Goal: Task Accomplishment & Management: Use online tool/utility

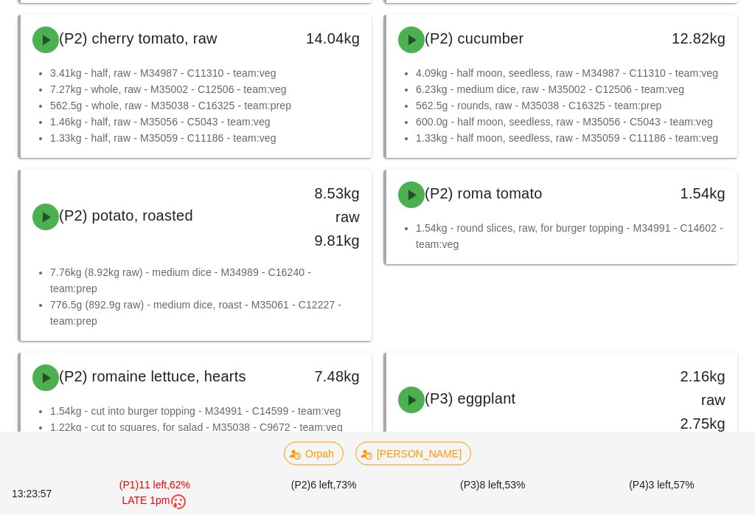
scroll to position [1496, 0]
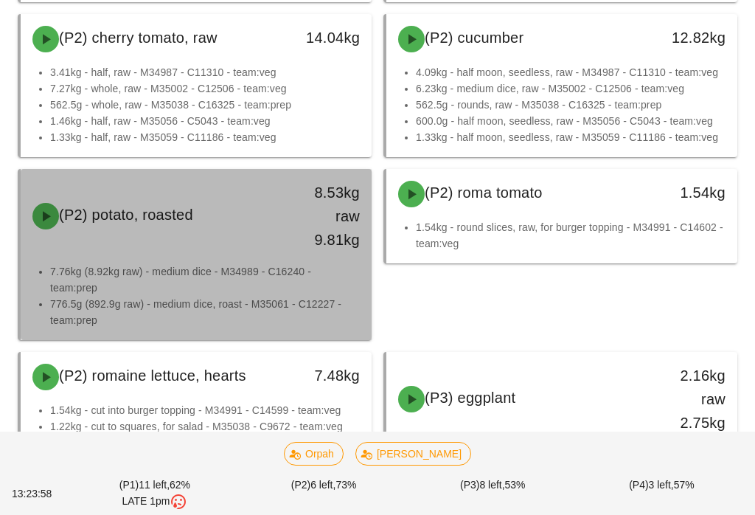
click at [329, 215] on div "8.53kg raw 9.81kg" at bounding box center [325, 216] width 69 height 71
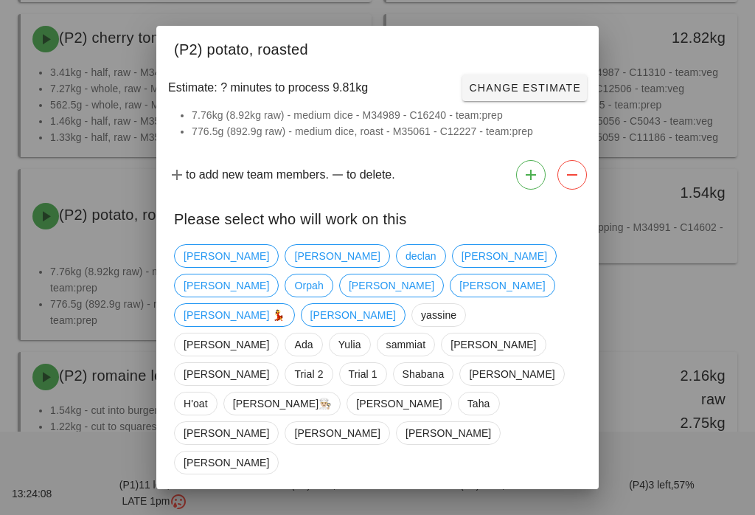
click at [195, 508] on span "Close" at bounding box center [194, 514] width 41 height 12
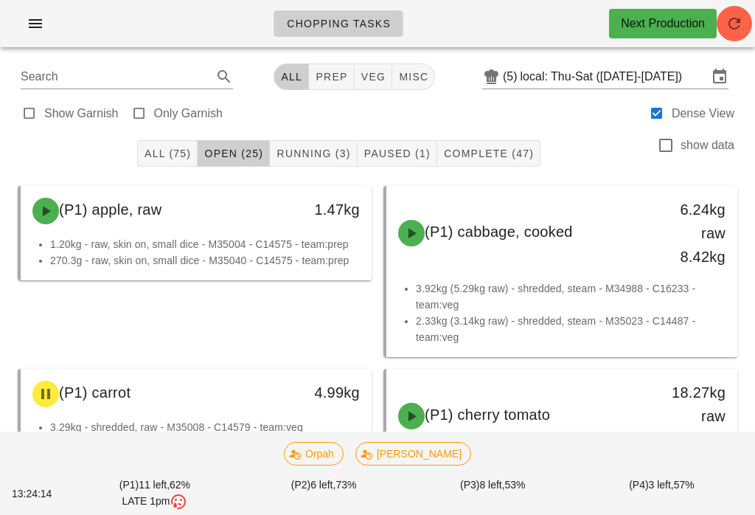
click at [311, 142] on button "Running (3)" at bounding box center [313, 153] width 87 height 27
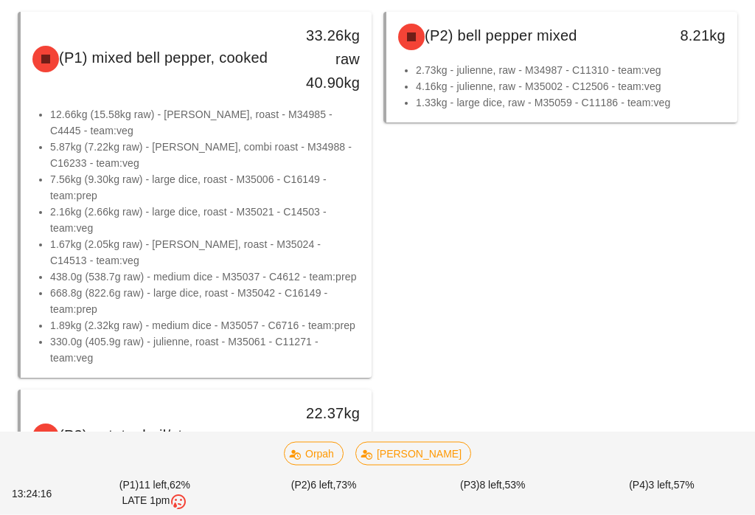
scroll to position [271, 0]
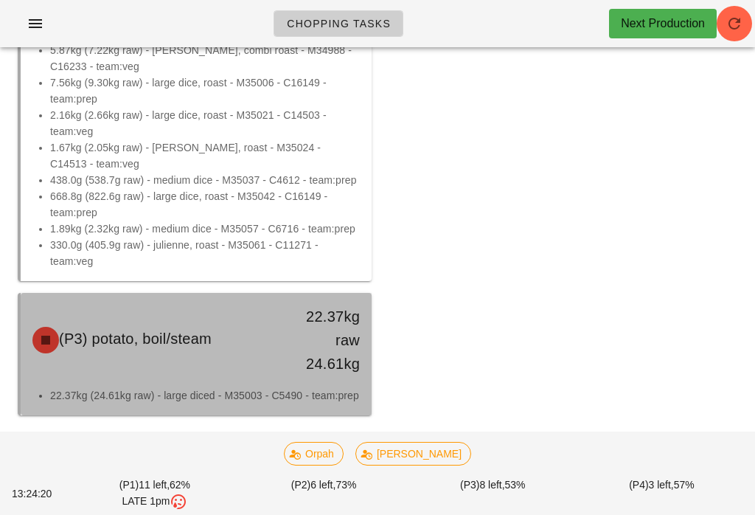
click at [291, 366] on div "22.37kg raw 24.61kg" at bounding box center [325, 340] width 86 height 89
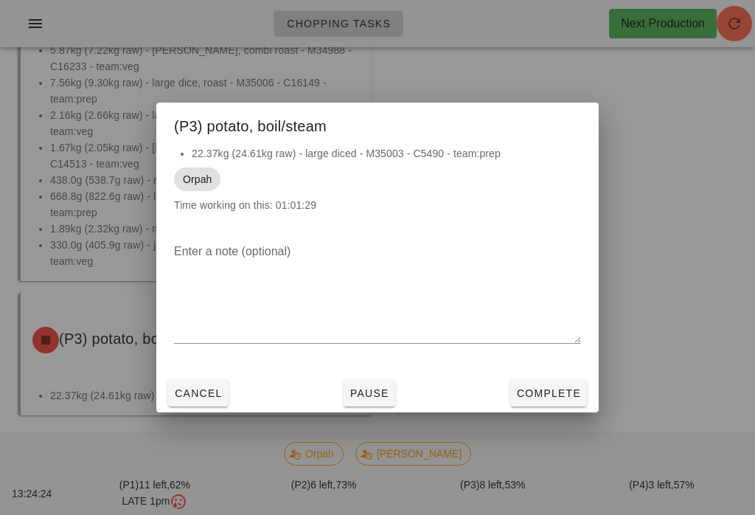
click at [535, 399] on span "Complete" at bounding box center [548, 393] width 65 height 12
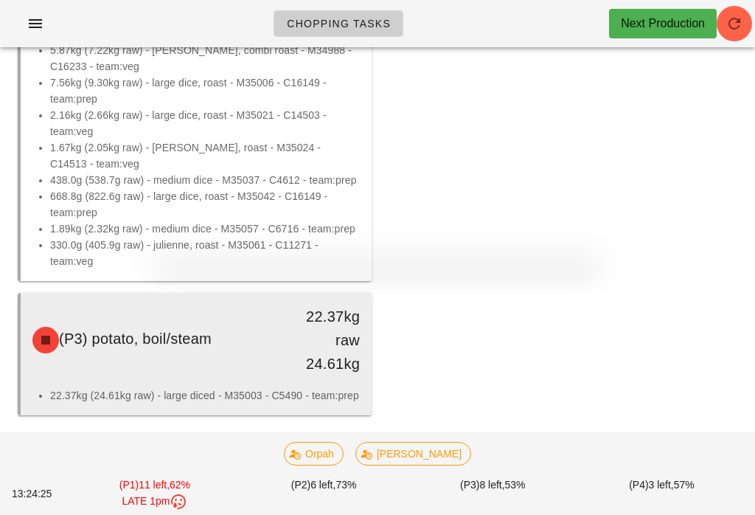
scroll to position [120, 0]
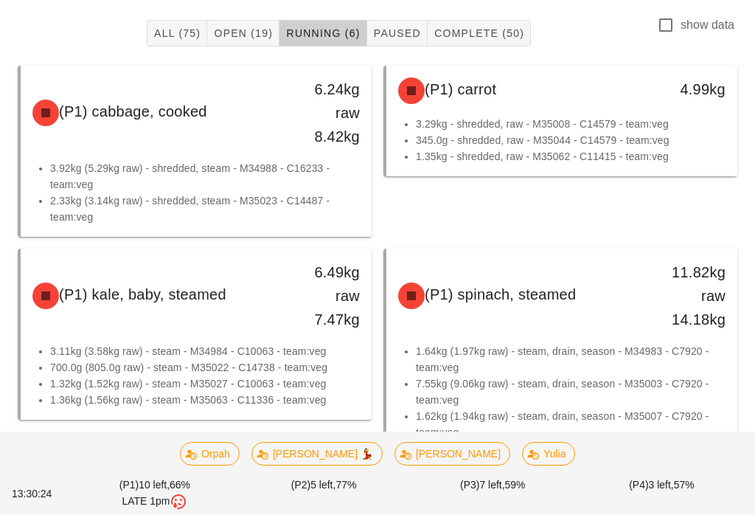
click at [260, 38] on span "Open (19)" at bounding box center [243, 33] width 60 height 12
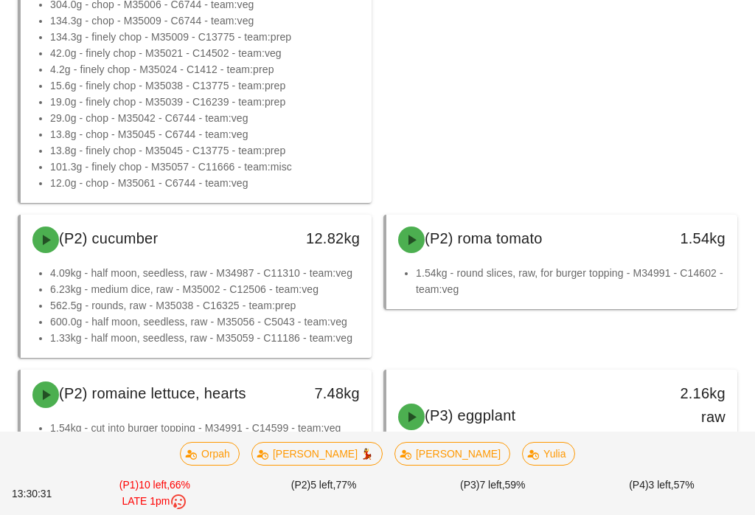
scroll to position [883, 0]
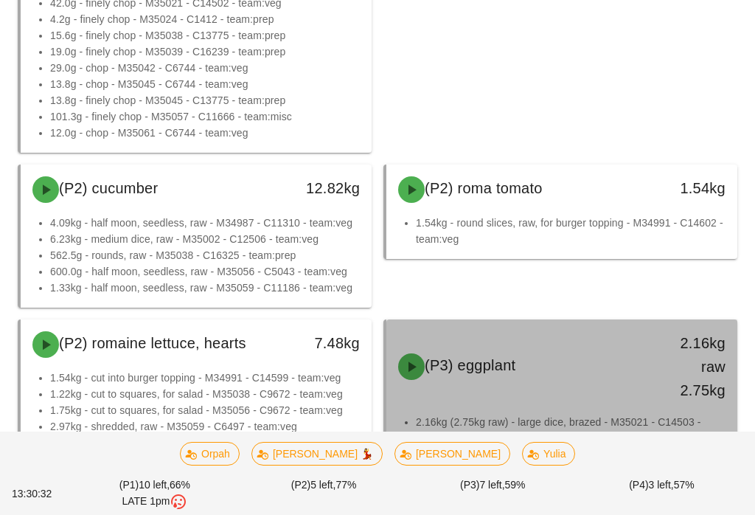
click at [660, 376] on div "2.16kg raw 2.75kg" at bounding box center [691, 366] width 69 height 71
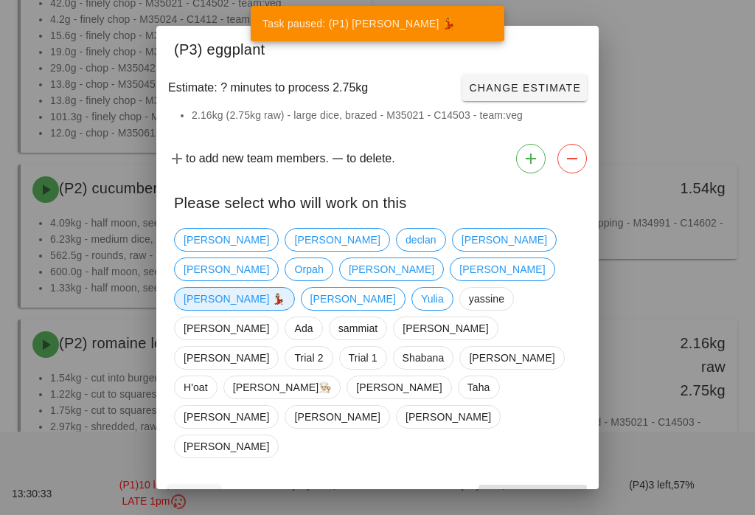
click at [260, 307] on span "[PERSON_NAME] 💃" at bounding box center [235, 299] width 102 height 22
click at [550, 492] on span "Confirm Start" at bounding box center [533, 498] width 97 height 12
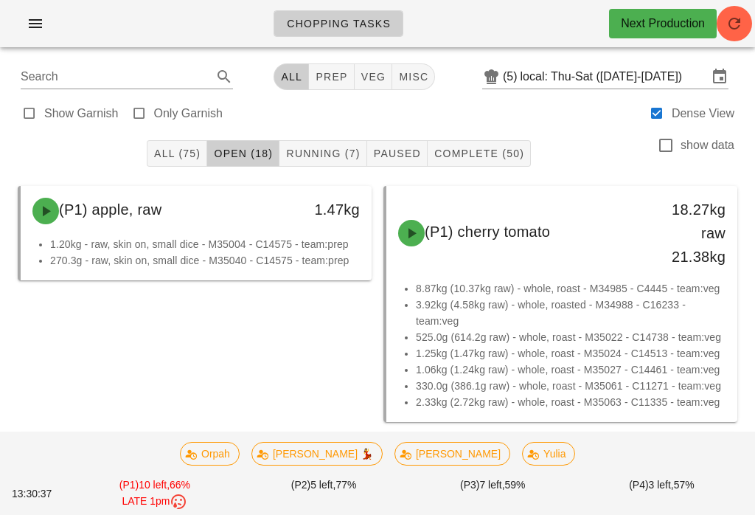
click at [323, 135] on div "All (75) Open (18) Running (7) Paused Complete (50) show data" at bounding box center [378, 153] width 738 height 47
click at [327, 150] on span "Running (7)" at bounding box center [322, 154] width 74 height 12
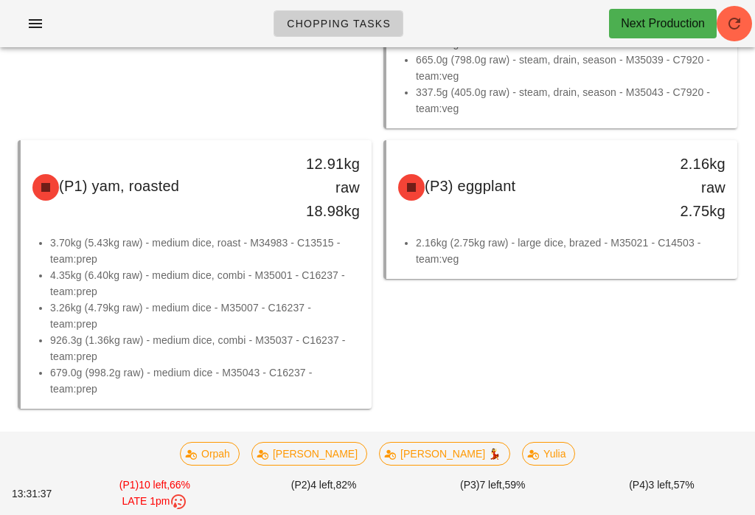
scroll to position [486, 0]
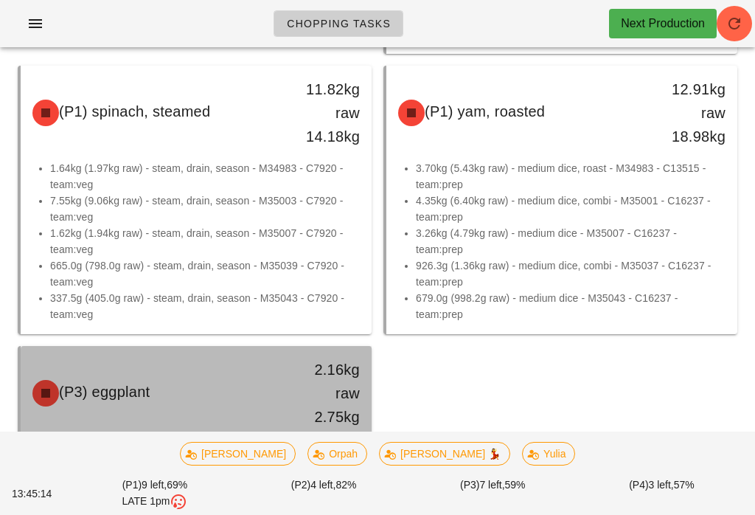
click at [275, 414] on div "(P3) eggplant" at bounding box center [153, 393] width 259 height 44
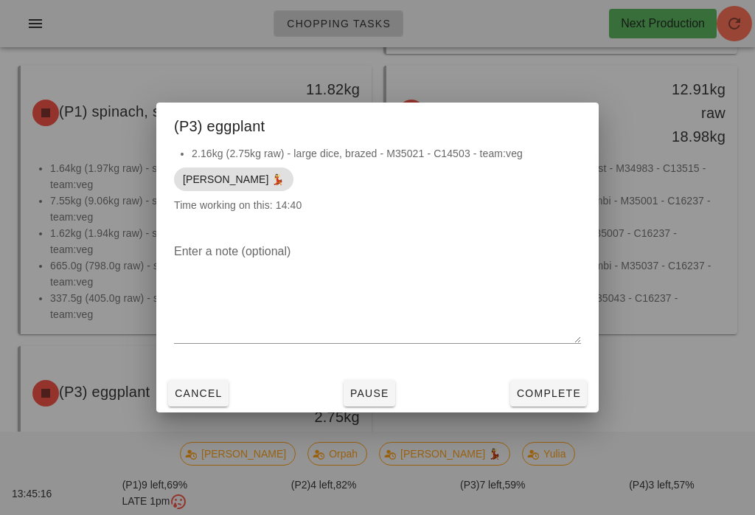
click at [552, 399] on span "Complete" at bounding box center [548, 393] width 65 height 12
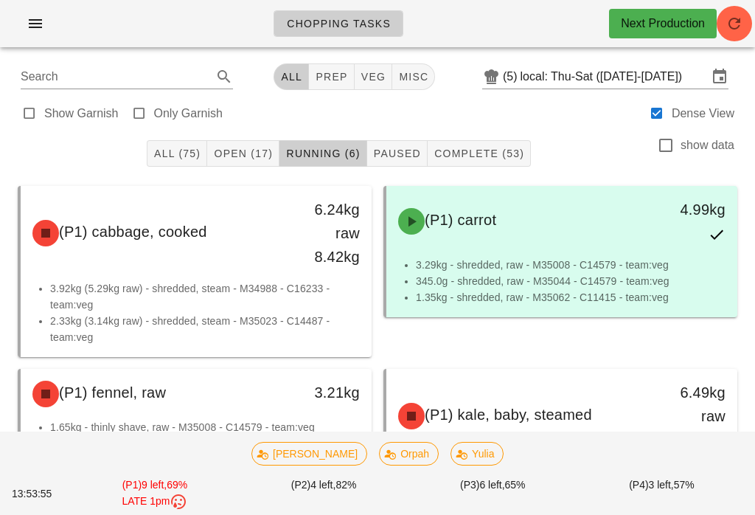
click at [241, 150] on span "Open (17)" at bounding box center [243, 154] width 60 height 12
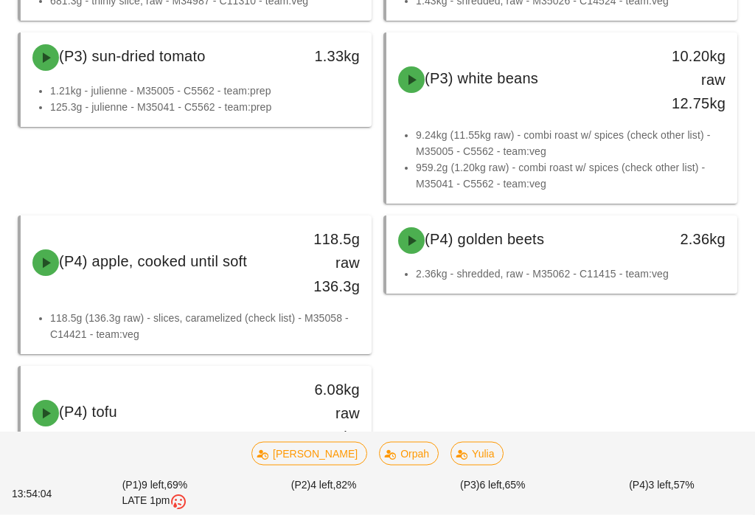
scroll to position [1333, 0]
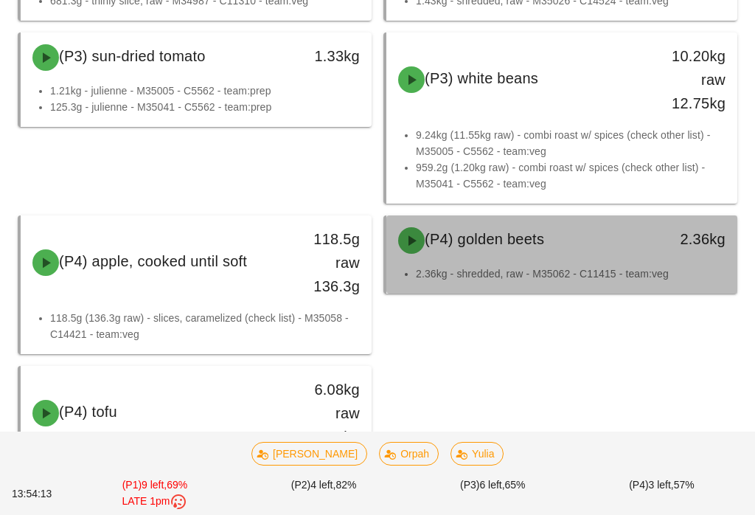
click at [596, 249] on div "(P4) golden beets" at bounding box center [518, 240] width 259 height 44
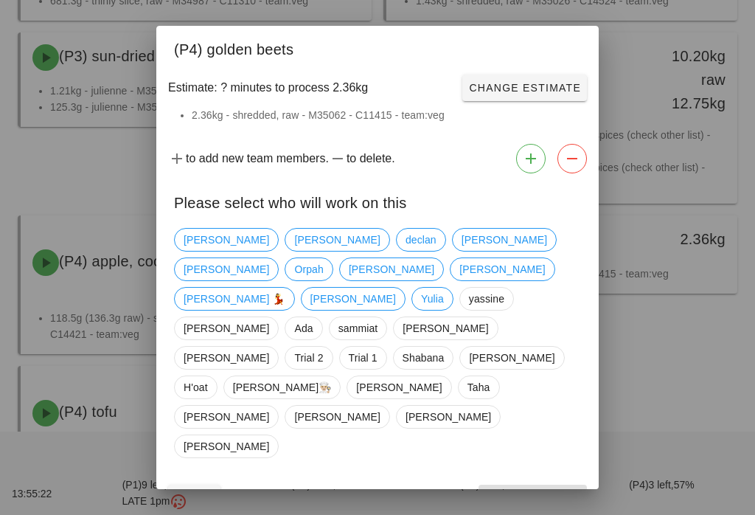
scroll to position [1256, 0]
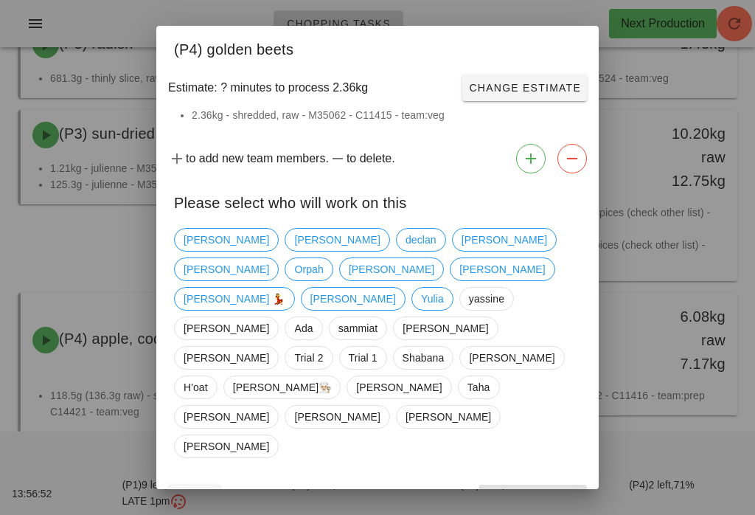
click at [209, 485] on button "Close" at bounding box center [194, 498] width 52 height 27
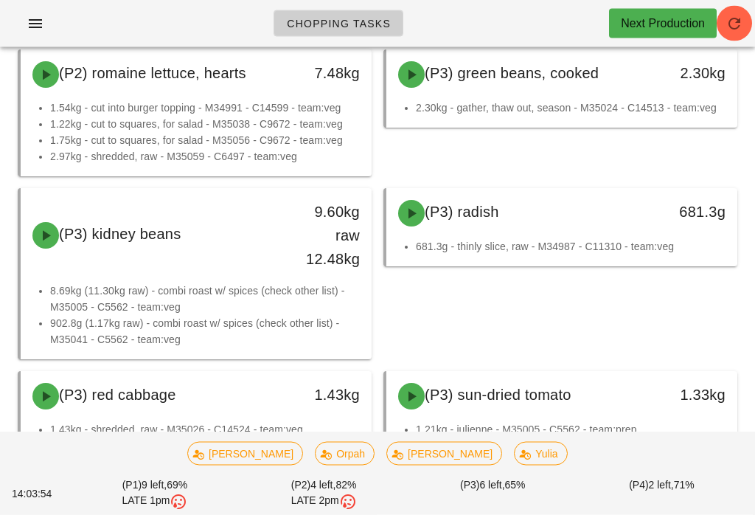
scroll to position [905, 0]
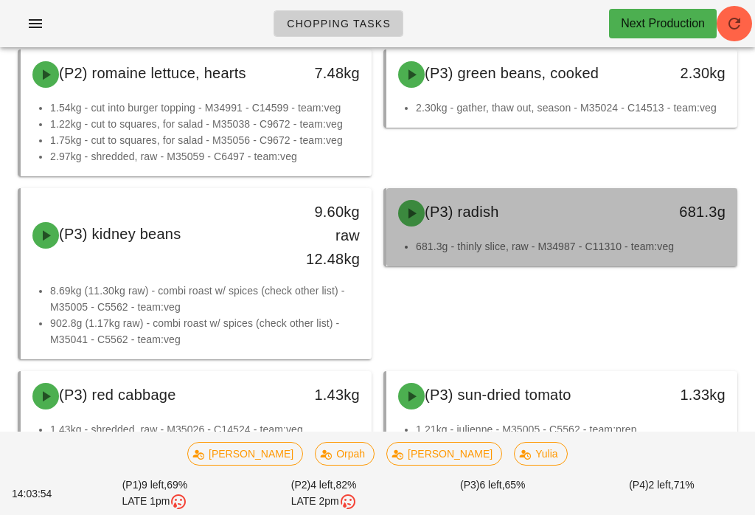
click at [637, 243] on li "681.3g - thinly slice, raw - M34987 - C11310 - team:veg" at bounding box center [571, 246] width 310 height 16
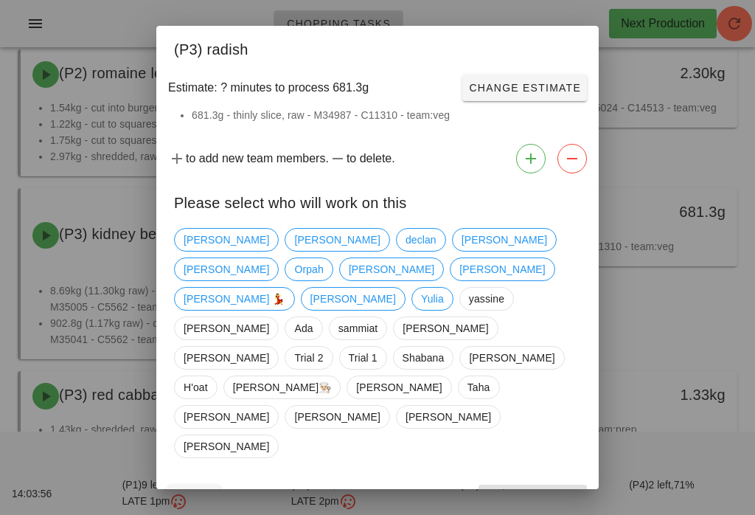
click at [284, 296] on div "[PERSON_NAME] declan [PERSON_NAME] [PERSON_NAME] [PERSON_NAME] [PERSON_NAME] 💃 …" at bounding box center [377, 343] width 407 height 242
click at [263, 310] on span "[PERSON_NAME] 💃" at bounding box center [235, 299] width 102 height 22
click at [534, 485] on button "Confirm Start" at bounding box center [533, 498] width 108 height 27
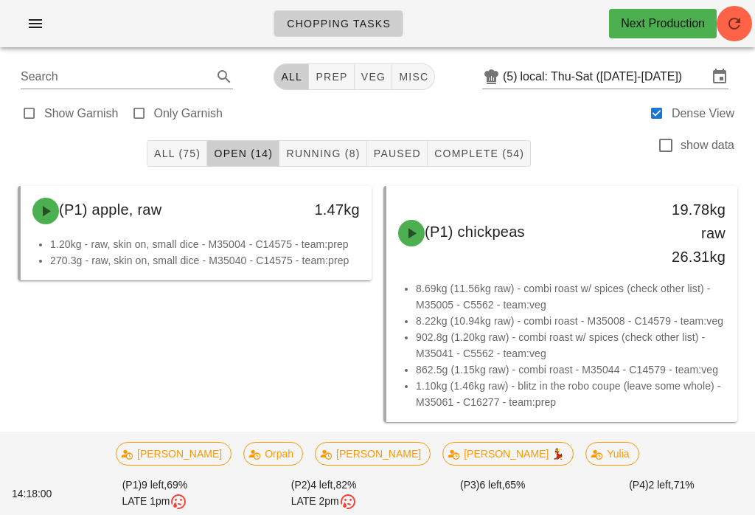
click at [309, 164] on button "Running (8)" at bounding box center [323, 153] width 87 height 27
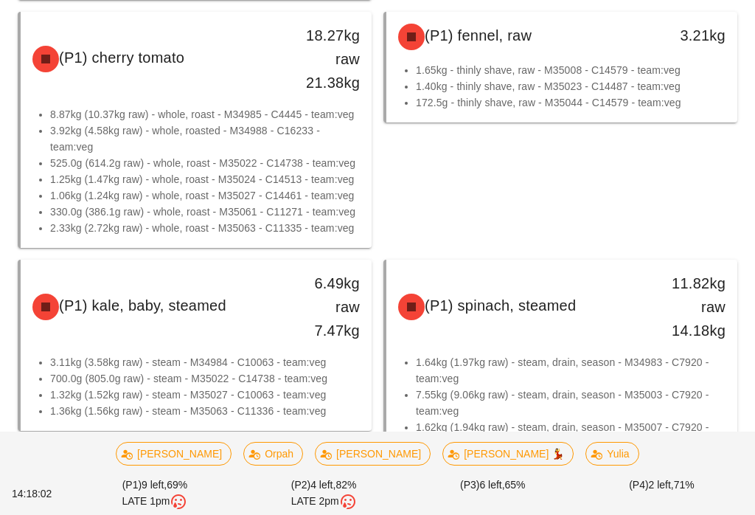
scroll to position [369, 0]
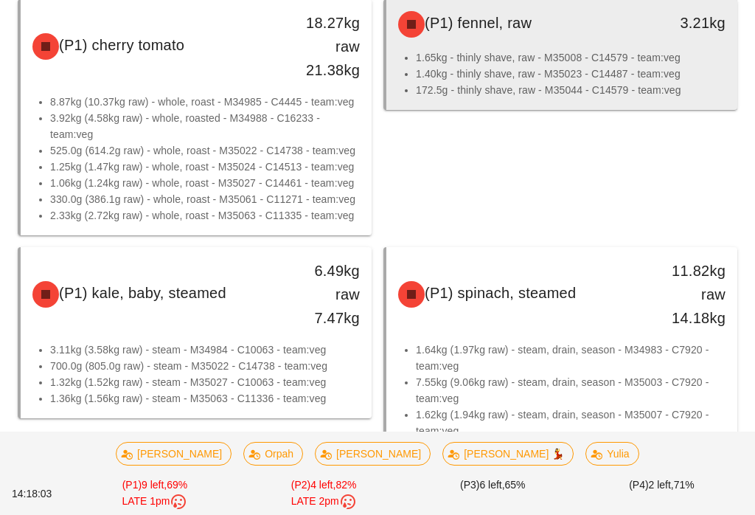
click at [459, 63] on li "1.65kg - thinly shave, raw - M35008 - C14579 - team:veg" at bounding box center [571, 57] width 310 height 16
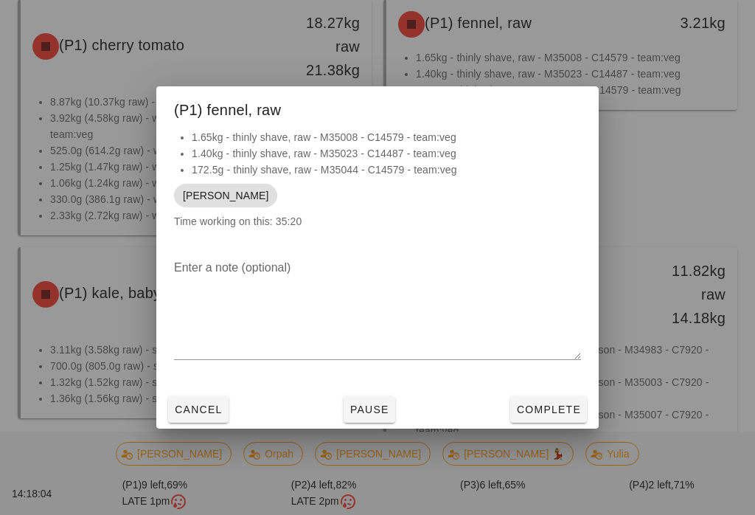
click at [532, 403] on div "Cancel Pause Complete" at bounding box center [377, 409] width 443 height 38
click at [177, 415] on span "Cancel" at bounding box center [198, 409] width 49 height 12
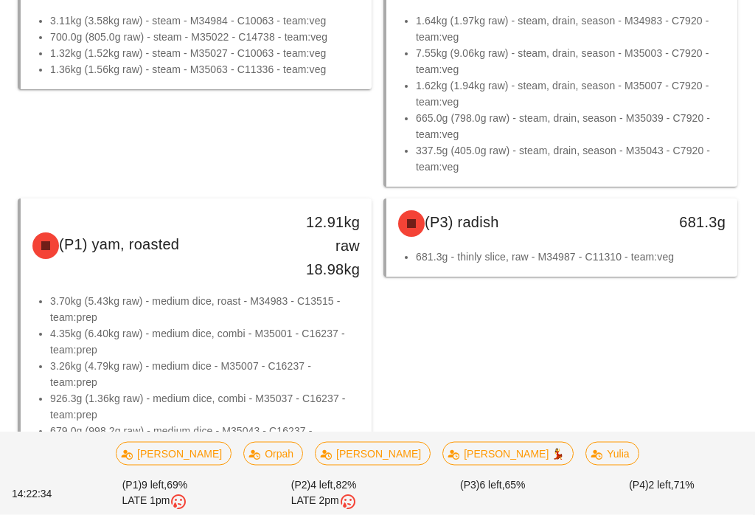
scroll to position [734, 0]
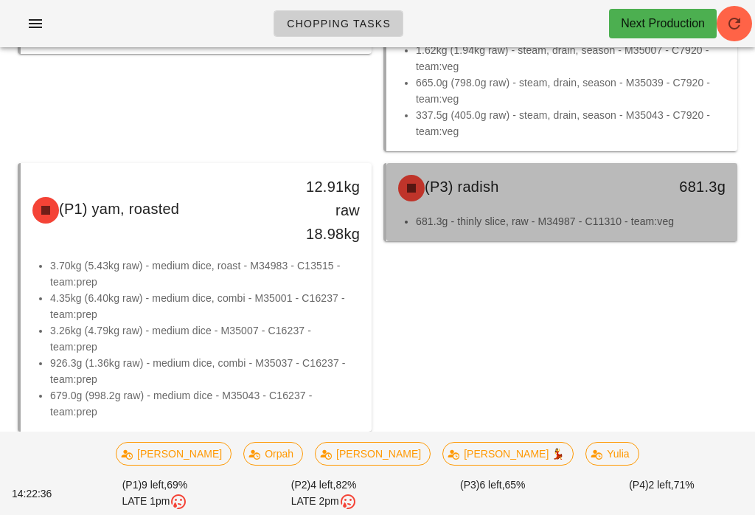
click at [516, 194] on div "(P3) radish" at bounding box center [518, 188] width 259 height 44
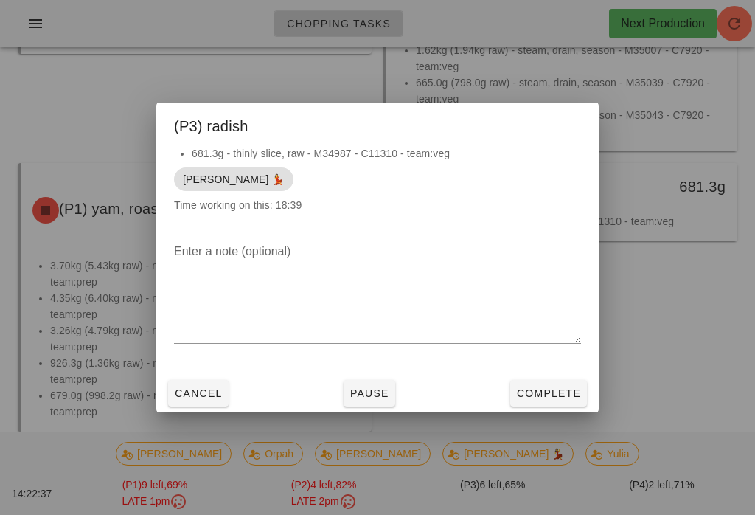
click at [561, 399] on span "Complete" at bounding box center [548, 393] width 65 height 12
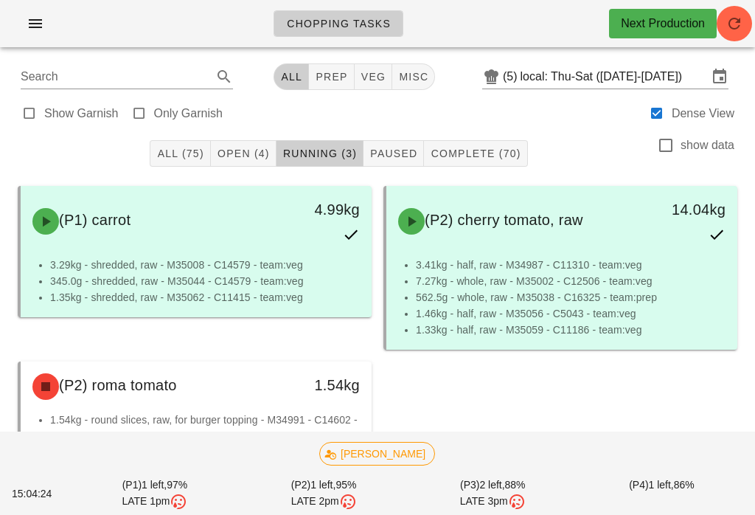
click at [753, 11] on div "Chopping Tasks Next Production" at bounding box center [377, 23] width 755 height 47
click at [746, 33] on button "button" at bounding box center [734, 23] width 35 height 35
